Goal: Find specific page/section: Find specific page/section

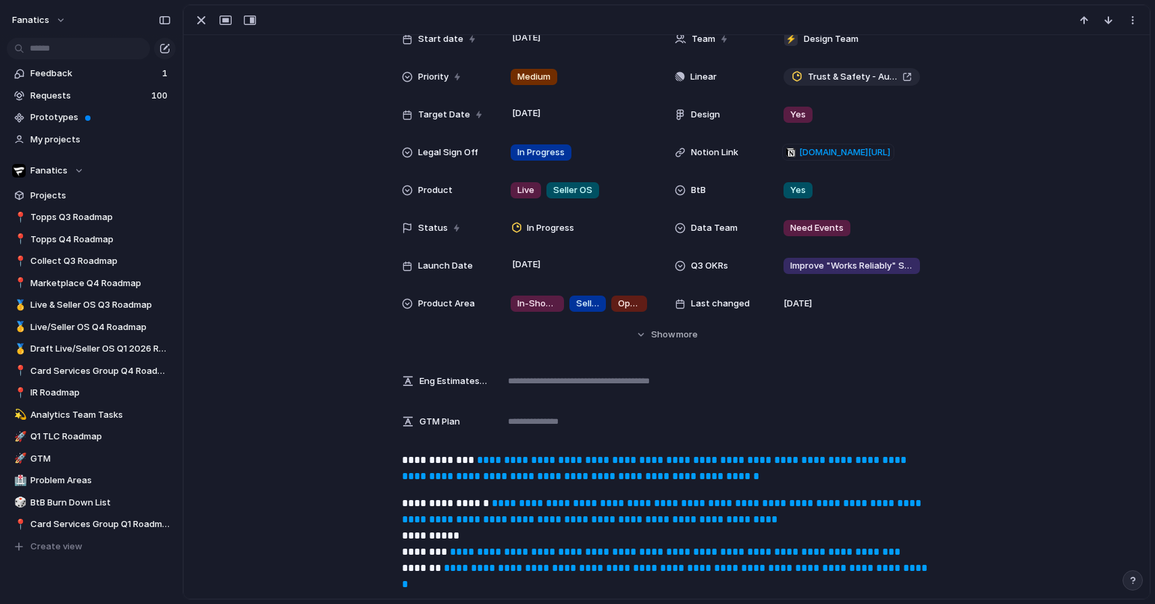
scroll to position [128, 0]
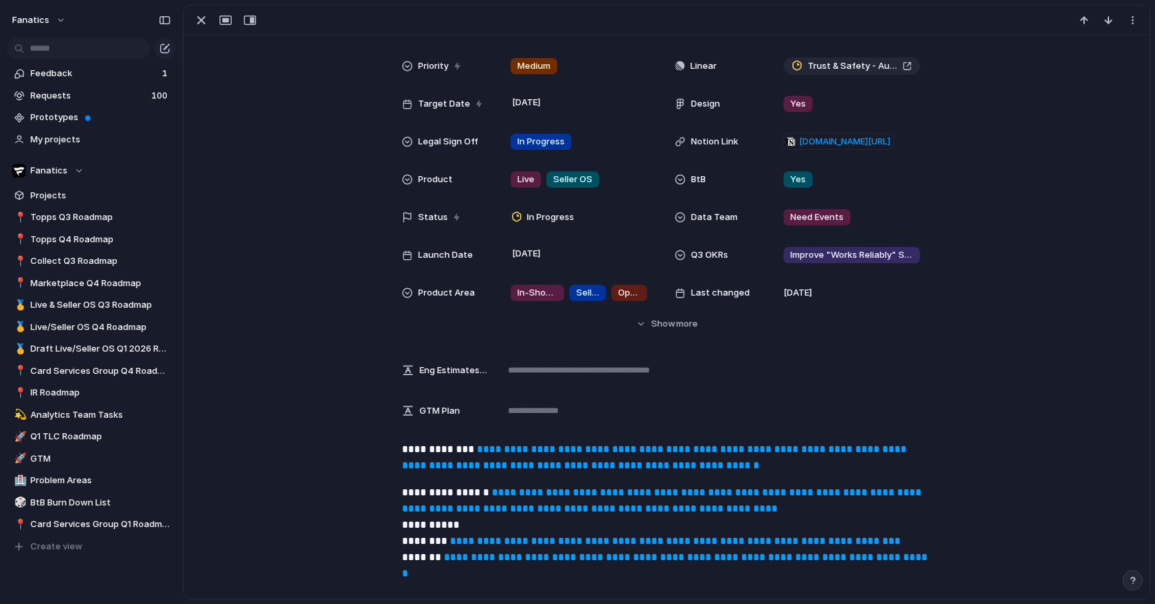
click at [577, 462] on link "**********" at bounding box center [655, 457] width 507 height 26
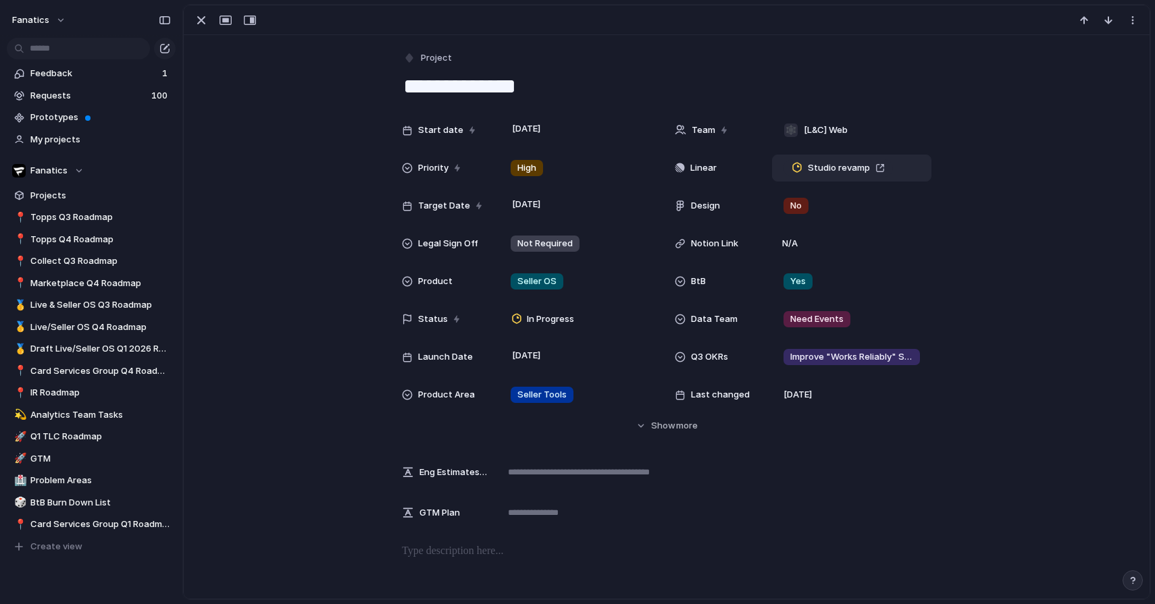
click at [816, 179] on div "Studio revamp" at bounding box center [851, 168] width 159 height 27
click at [819, 171] on span "Studio revamp" at bounding box center [839, 168] width 62 height 14
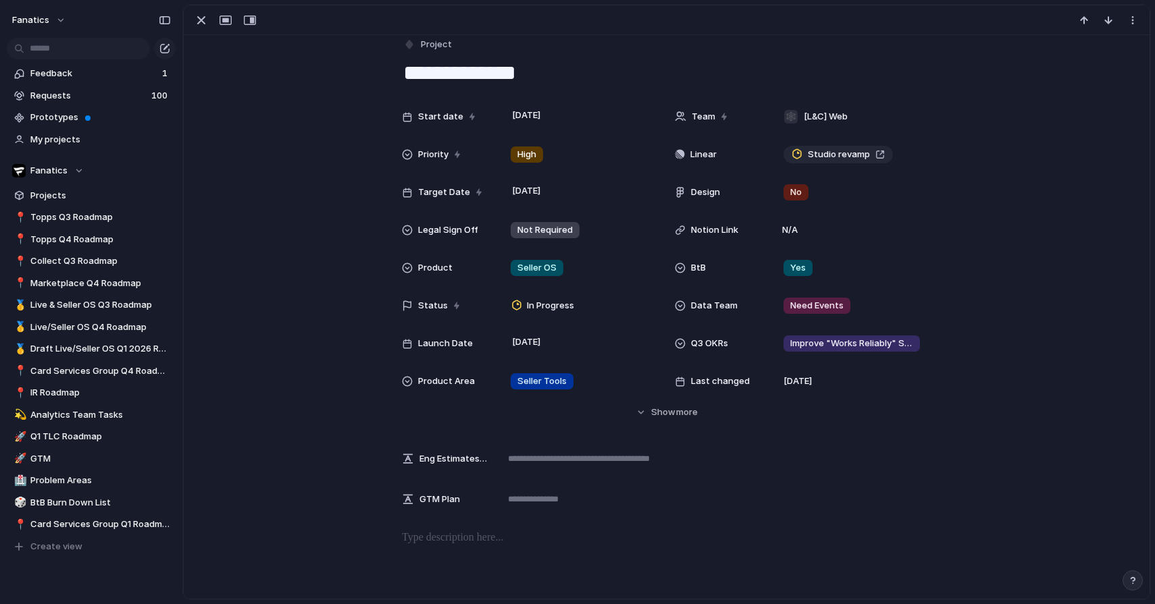
scroll to position [14, 0]
click at [856, 298] on div "Need Events" at bounding box center [851, 305] width 147 height 15
